Goal: Task Accomplishment & Management: Use online tool/utility

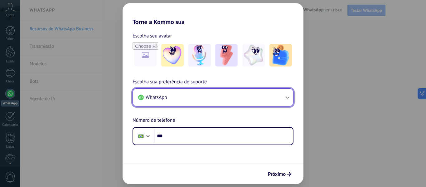
click at [164, 96] on span "WhatsApp" at bounding box center [157, 97] width 22 height 6
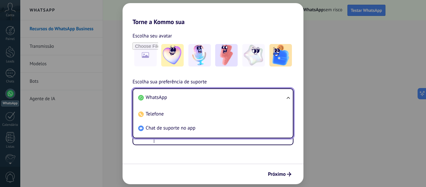
click at [164, 96] on span "WhatsApp" at bounding box center [157, 97] width 22 height 6
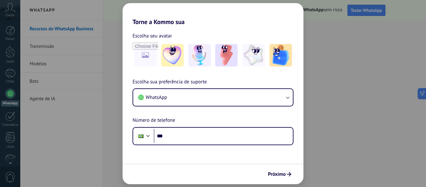
click at [123, 133] on div "Escolha sua preferência de suporte WhatsApp Número de telefone Phone ***" at bounding box center [213, 111] width 181 height 67
